Goal: Task Accomplishment & Management: Use online tool/utility

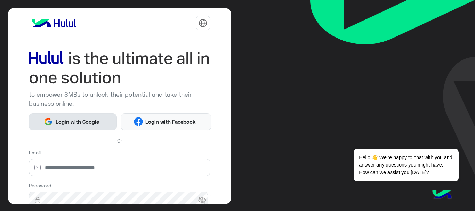
click at [72, 120] on span "Login with Google" at bounding box center [77, 122] width 49 height 8
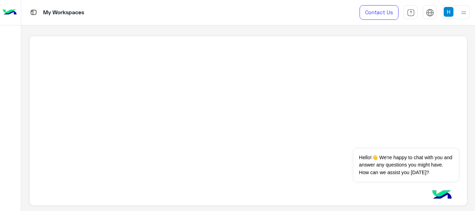
click at [451, 9] on img at bounding box center [448, 12] width 10 height 10
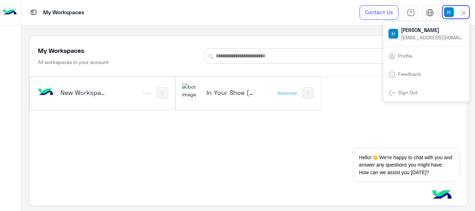
click at [207, 89] on h5 "In Your Shoe (IYS)" at bounding box center [230, 92] width 48 height 8
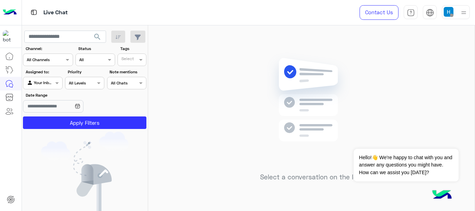
click at [450, 11] on img at bounding box center [448, 12] width 10 height 10
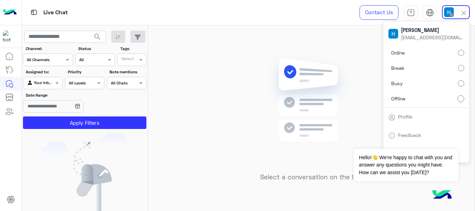
click at [417, 51] on label "Online" at bounding box center [426, 53] width 76 height 13
click at [171, 70] on div "Select a conversation on the left" at bounding box center [311, 119] width 326 height 188
